Goal: Task Accomplishment & Management: Manage account settings

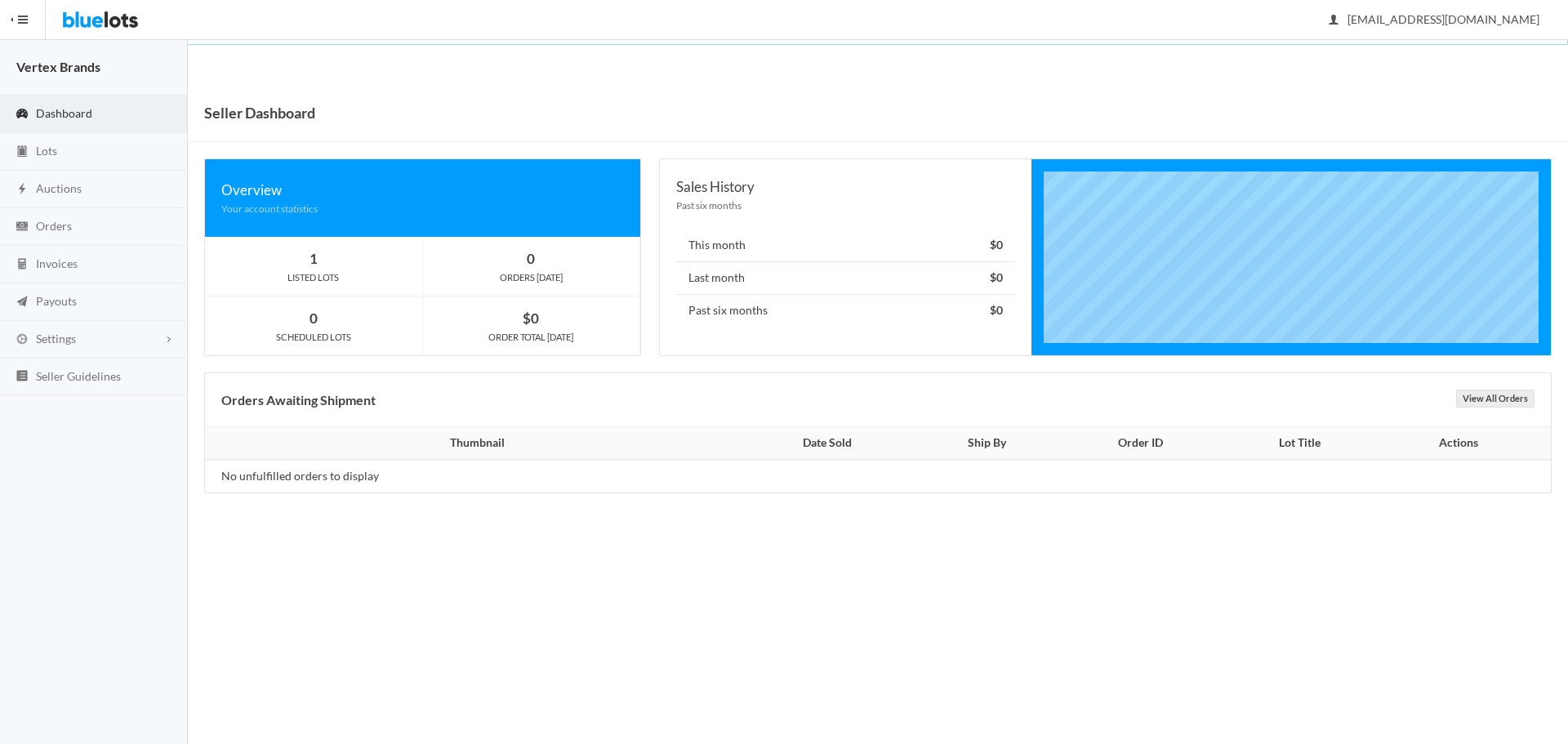
click at [318, 270] on div "LISTED LOTS" at bounding box center [313, 278] width 218 height 15
click at [25, 147] on icon "clipboard" at bounding box center [22, 151] width 17 height 13
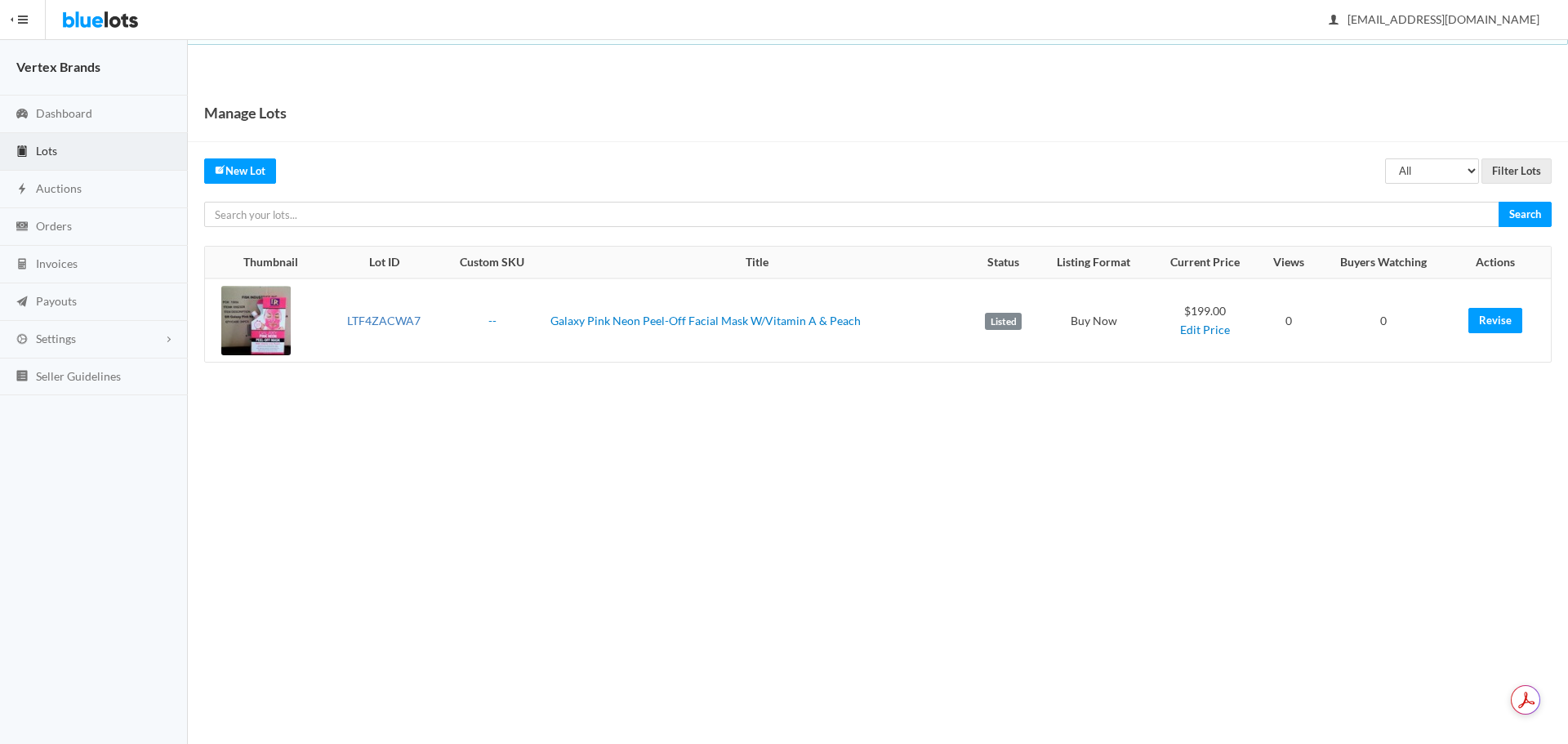
click at [405, 323] on link "LTF4ZACWA7" at bounding box center [383, 320] width 73 height 14
